Goal: Browse casually

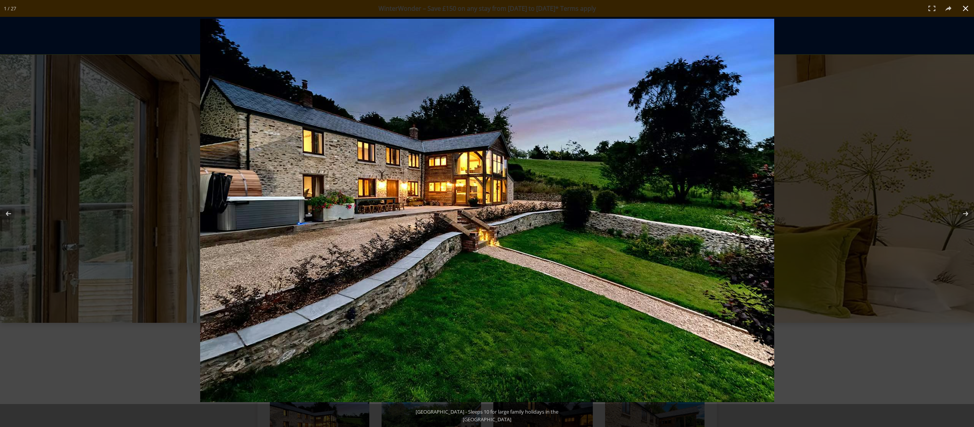
scroll to position [198, 0]
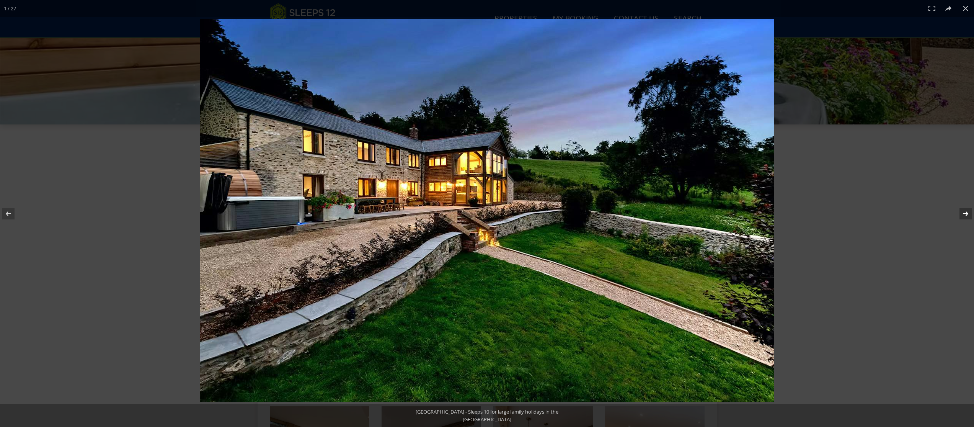
click at [965, 203] on button at bounding box center [960, 213] width 27 height 38
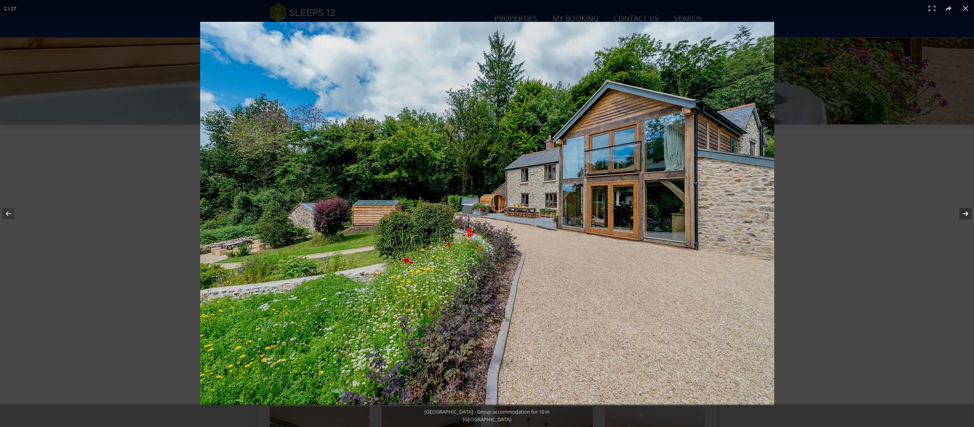
click at [966, 213] on button at bounding box center [960, 213] width 27 height 38
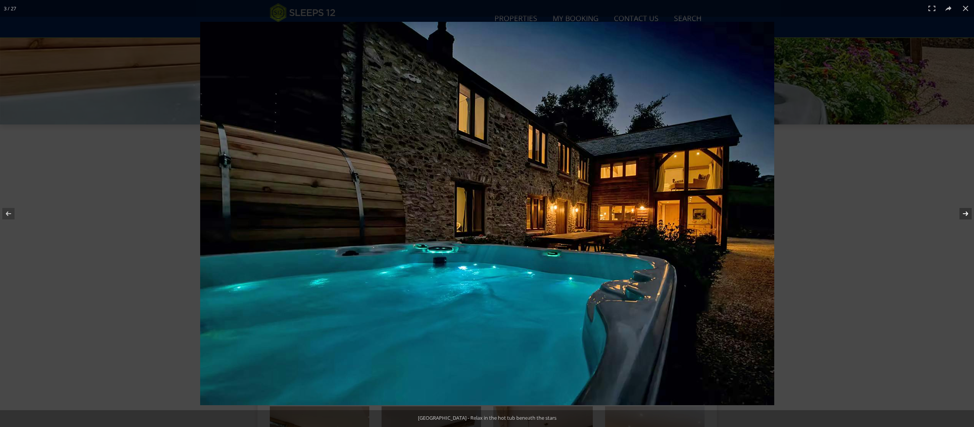
click at [966, 213] on button at bounding box center [960, 213] width 27 height 38
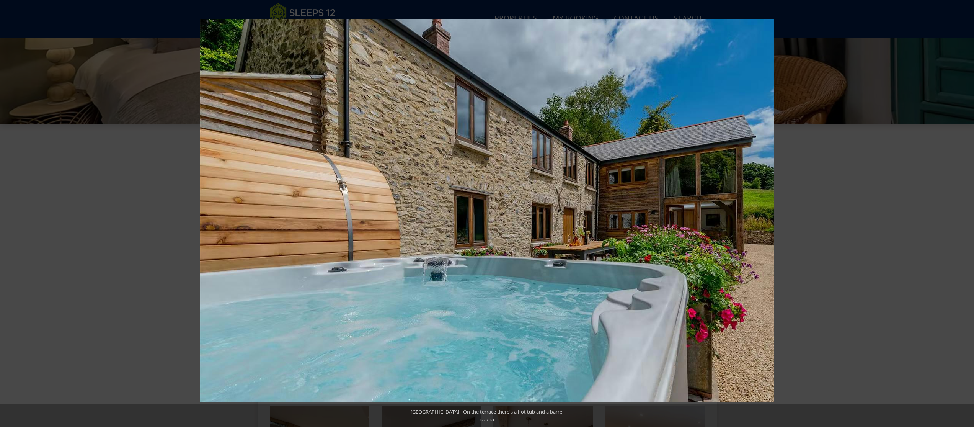
click at [966, 213] on button at bounding box center [960, 213] width 27 height 38
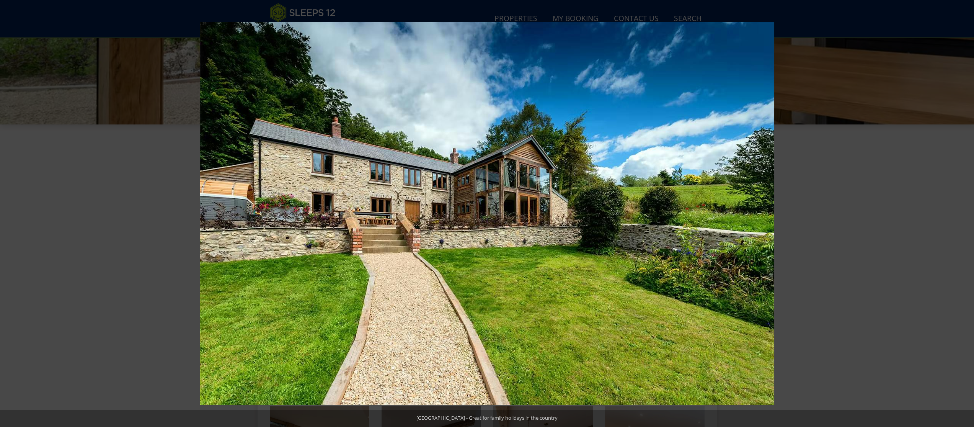
click at [966, 213] on button at bounding box center [960, 213] width 27 height 38
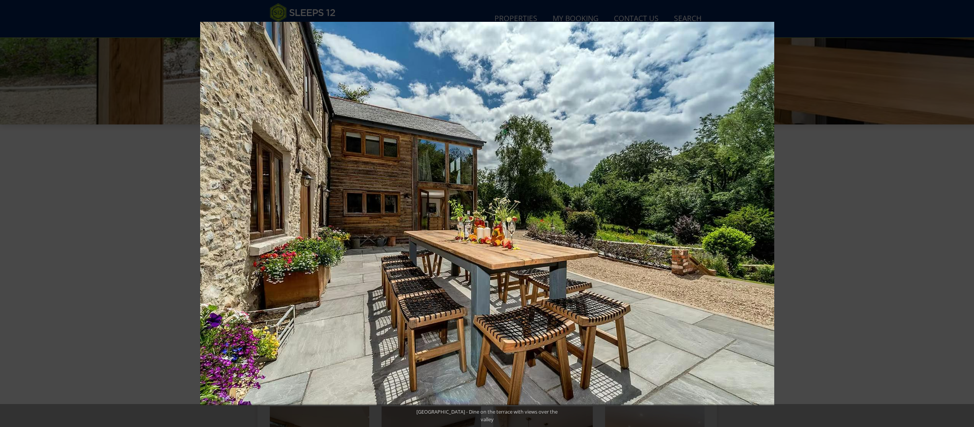
click at [966, 213] on button at bounding box center [960, 213] width 27 height 38
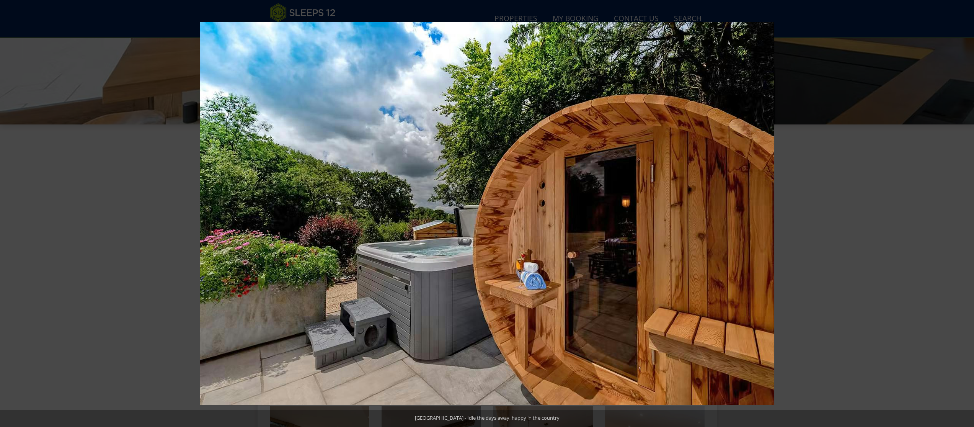
click at [966, 213] on button at bounding box center [960, 213] width 27 height 38
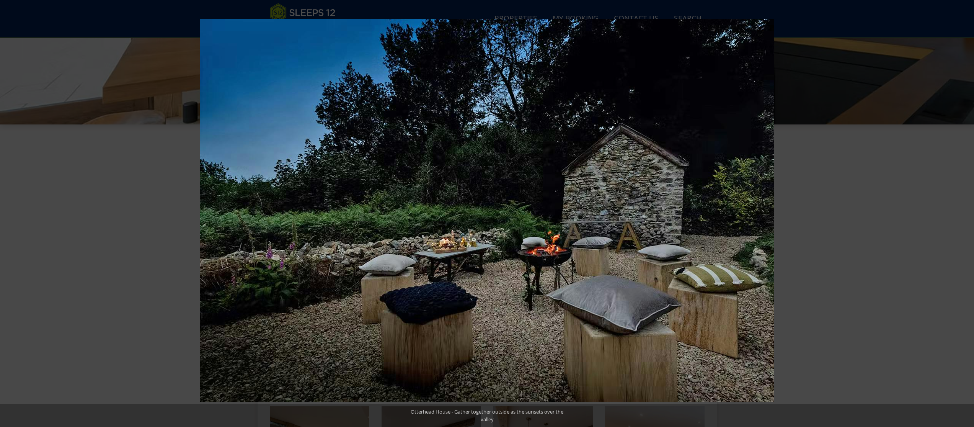
click at [966, 213] on button at bounding box center [960, 213] width 27 height 38
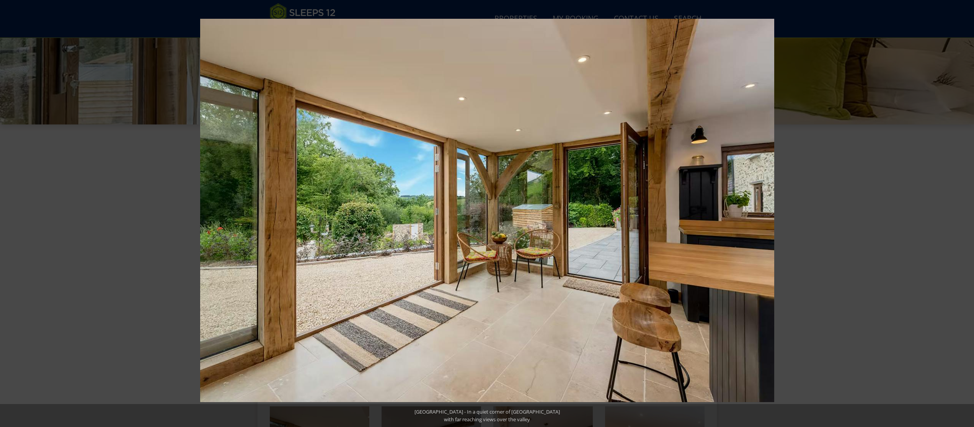
click at [966, 213] on button at bounding box center [960, 213] width 27 height 38
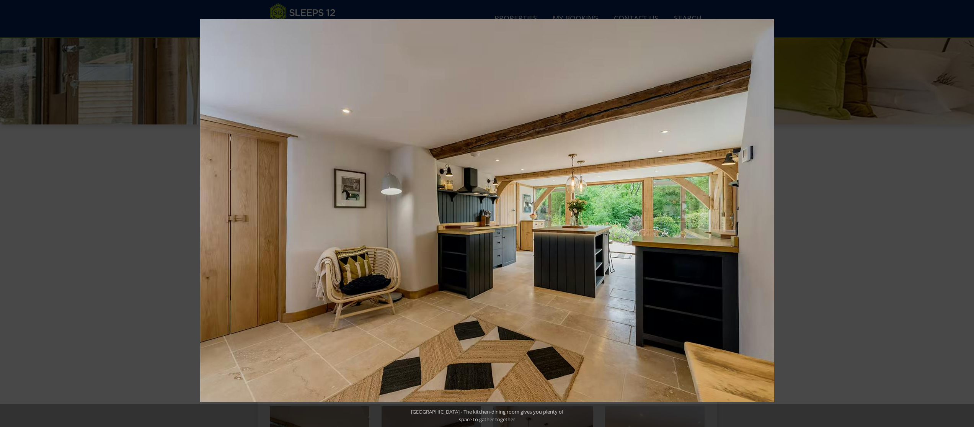
click at [966, 213] on button at bounding box center [960, 213] width 27 height 38
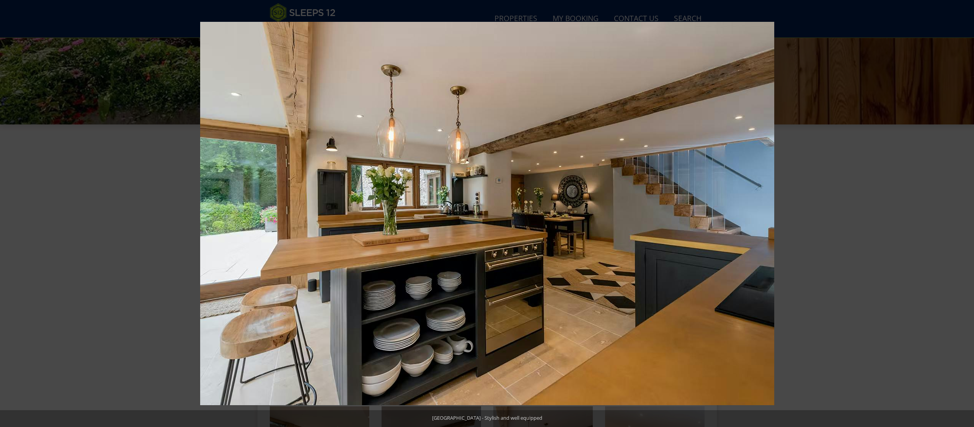
click at [966, 213] on button at bounding box center [960, 213] width 27 height 38
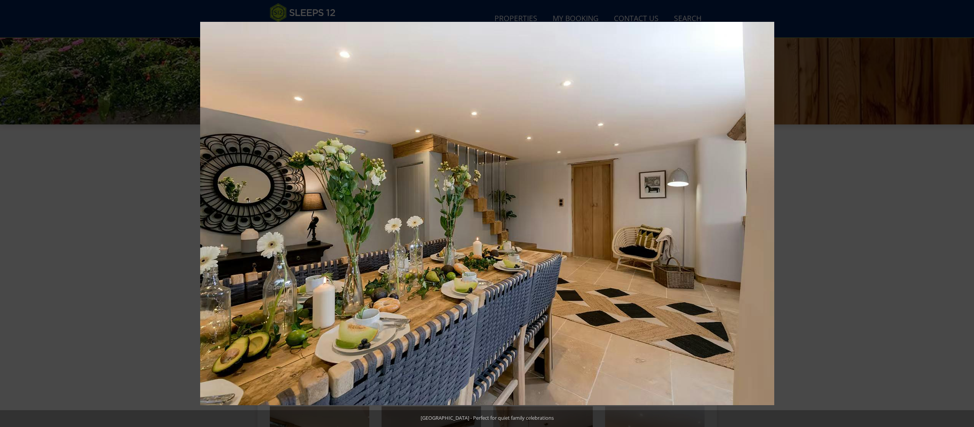
click at [966, 213] on button at bounding box center [960, 213] width 27 height 38
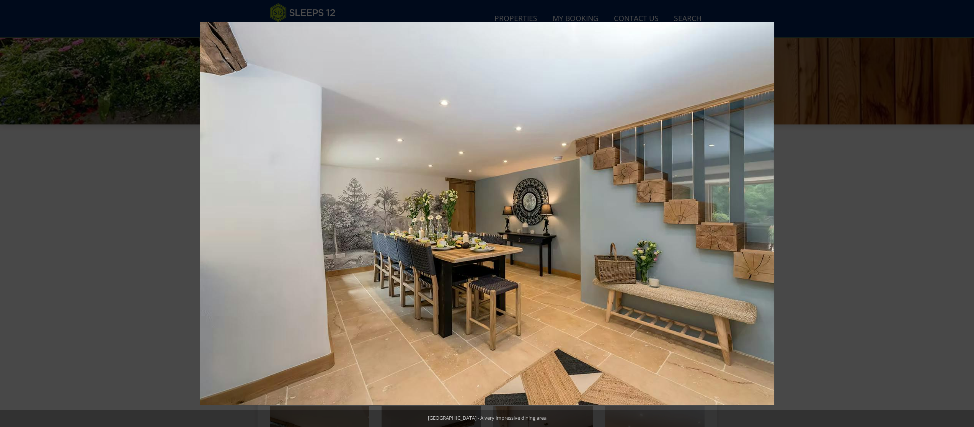
click at [966, 213] on button at bounding box center [960, 213] width 27 height 38
